Goal: Navigation & Orientation: Find specific page/section

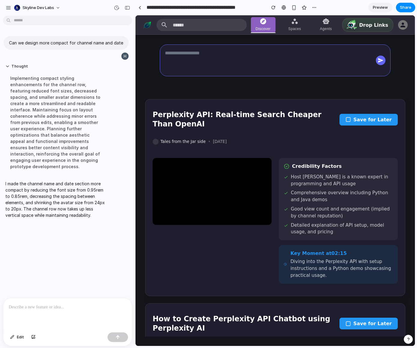
click at [46, 310] on div at bounding box center [67, 315] width 129 height 32
drag, startPoint x: 51, startPoint y: 305, endPoint x: 10, endPoint y: 293, distance: 42.2
click at [10, 293] on div "**********" at bounding box center [67, 310] width 129 height 39
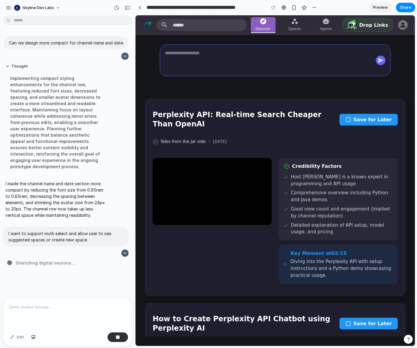
click at [363, 39] on div "Perplexity API: Real-time Search Cheaper Than OpenAI Save for Later Tales from …" at bounding box center [276, 191] width 280 height 312
click at [301, 28] on span "Spaces" at bounding box center [295, 29] width 13 height 6
click at [118, 339] on div "button" at bounding box center [118, 338] width 4 height 4
click at [67, 325] on div at bounding box center [67, 315] width 129 height 32
click at [358, 93] on div "Perplexity API: Real-time Search Cheaper Than OpenAI Save for Later Tales from …" at bounding box center [276, 191] width 280 height 312
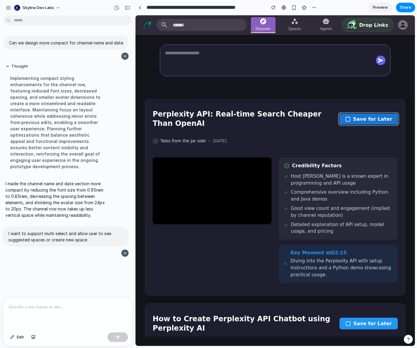
click at [351, 116] on icon at bounding box center [347, 118] width 5 height 5
